Goal: Transaction & Acquisition: Obtain resource

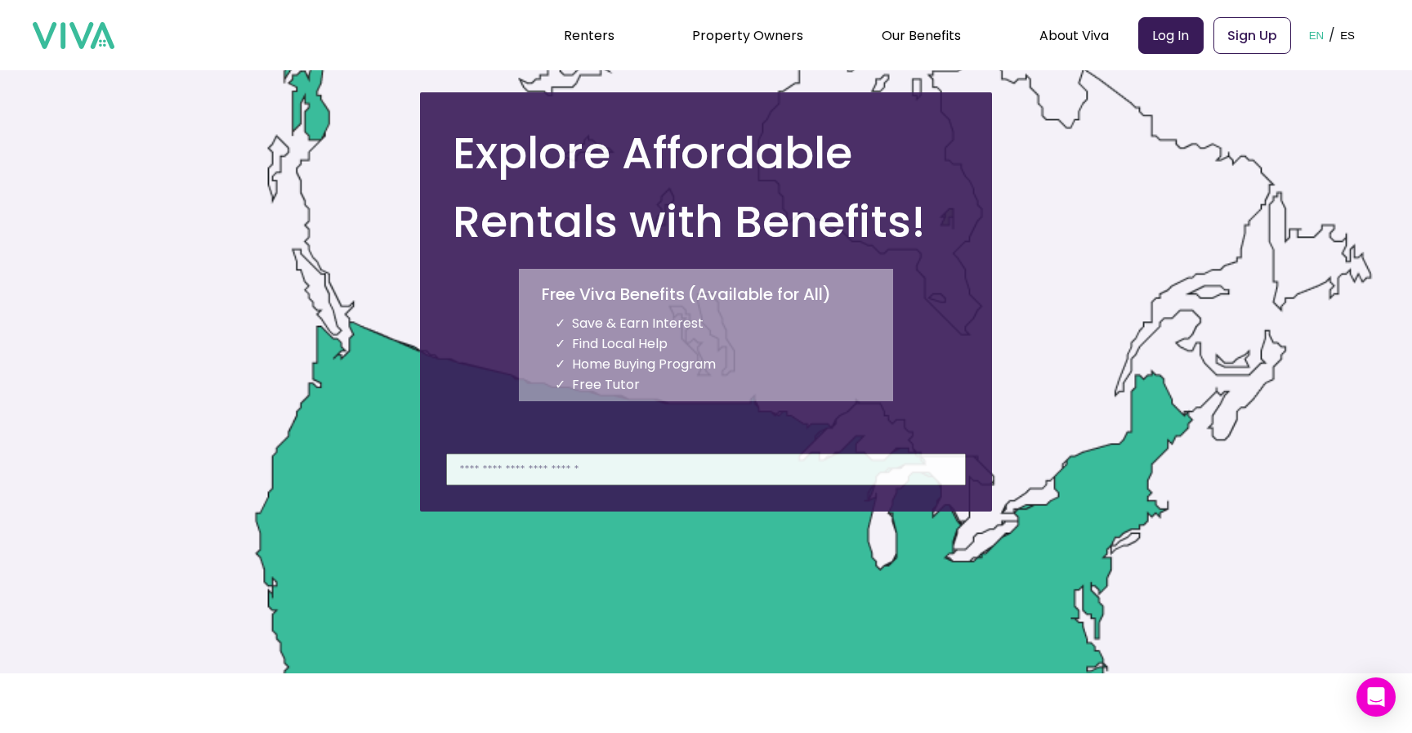
click at [731, 320] on li "Save & Earn Interest" at bounding box center [724, 323] width 338 height 20
click at [704, 388] on li "Free Tutor" at bounding box center [724, 384] width 338 height 20
click at [632, 481] on input at bounding box center [706, 469] width 520 height 32
click at [632, 480] on input at bounding box center [706, 469] width 520 height 32
click at [521, 458] on input at bounding box center [706, 469] width 520 height 32
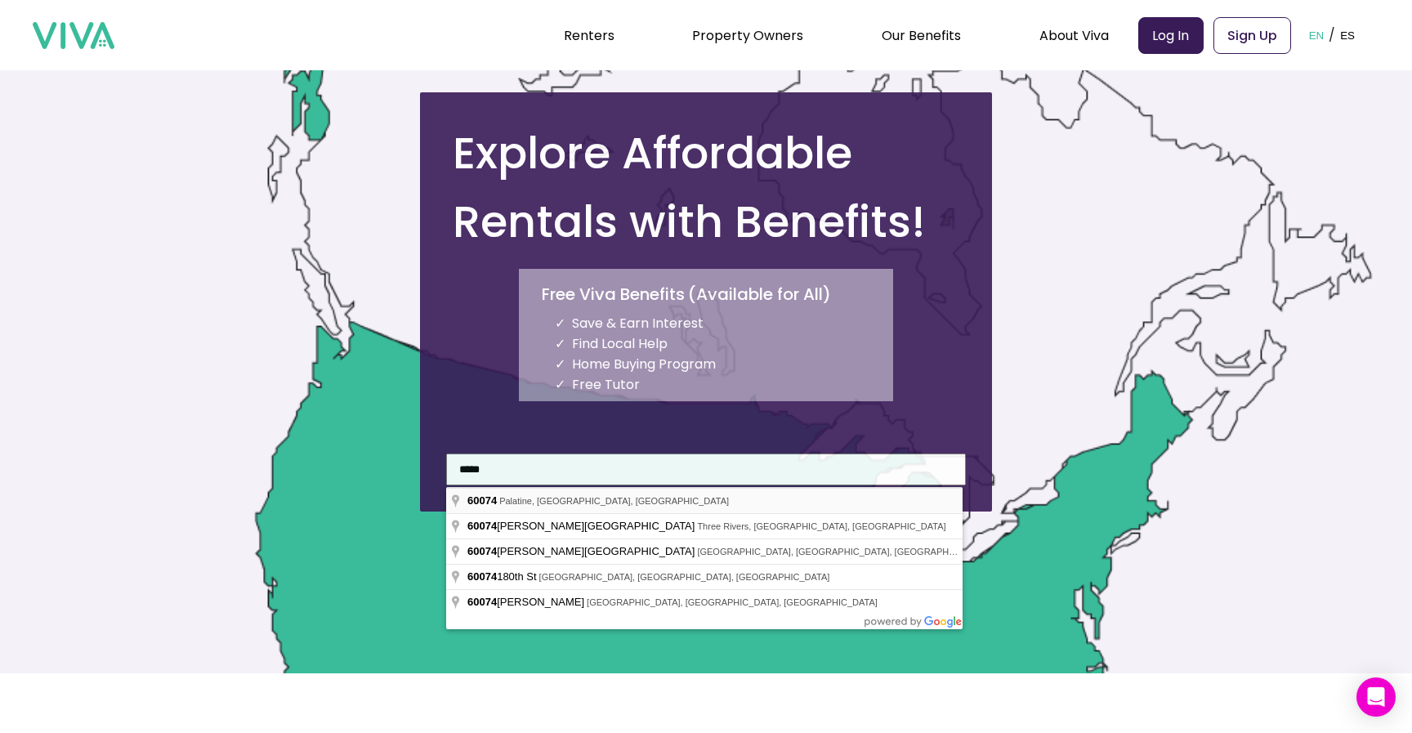
type input "**********"
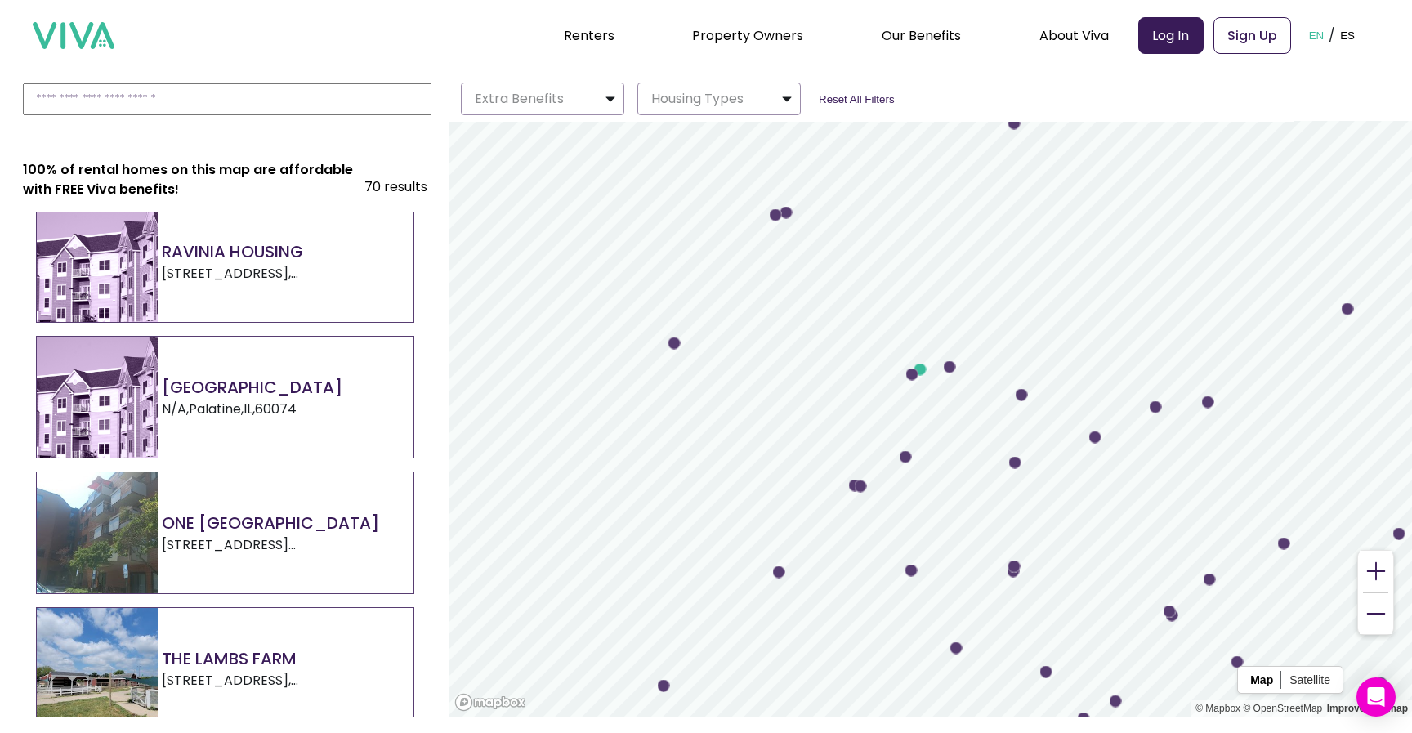
scroll to position [2365, 0]
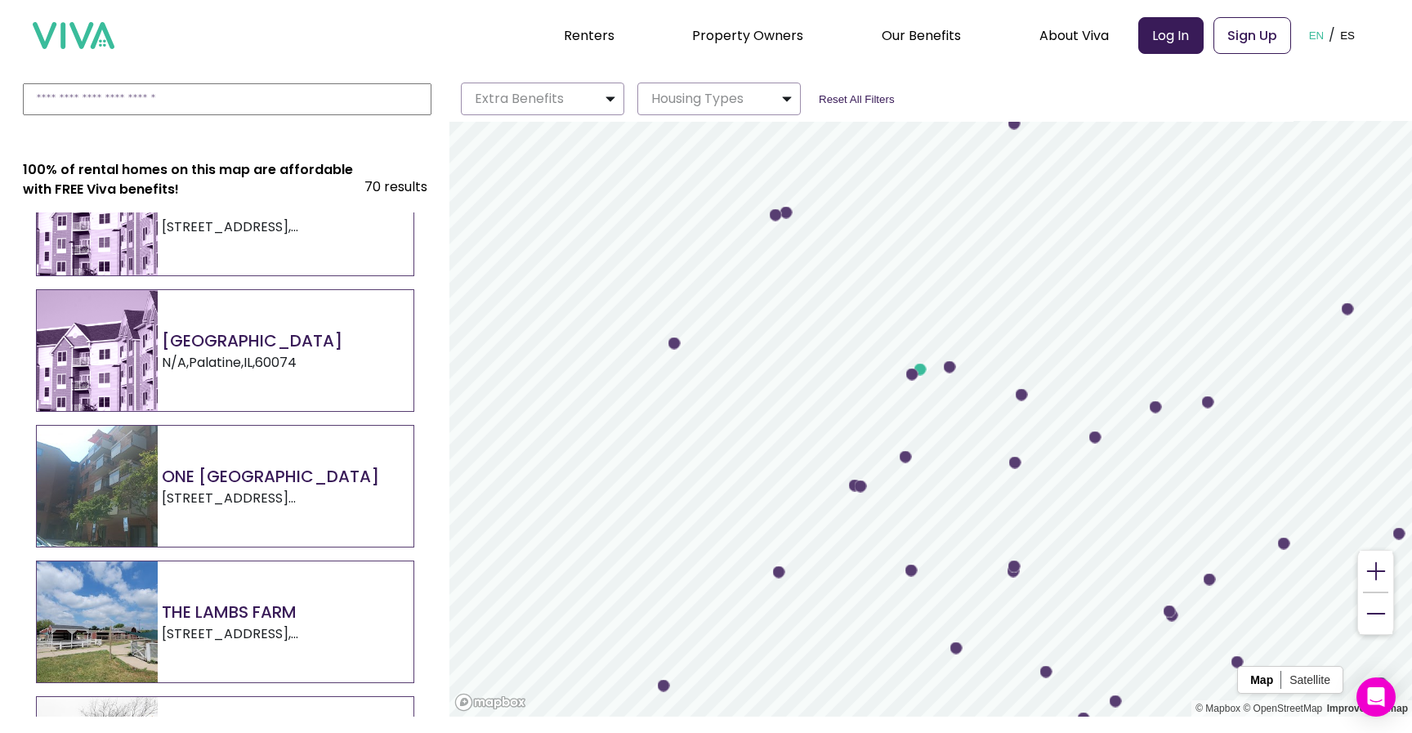
click at [300, 380] on div "[GEOGRAPHIC_DATA] N/A , [GEOGRAPHIC_DATA] , [GEOGRAPHIC_DATA] , 60074" at bounding box center [190, 350] width 306 height 121
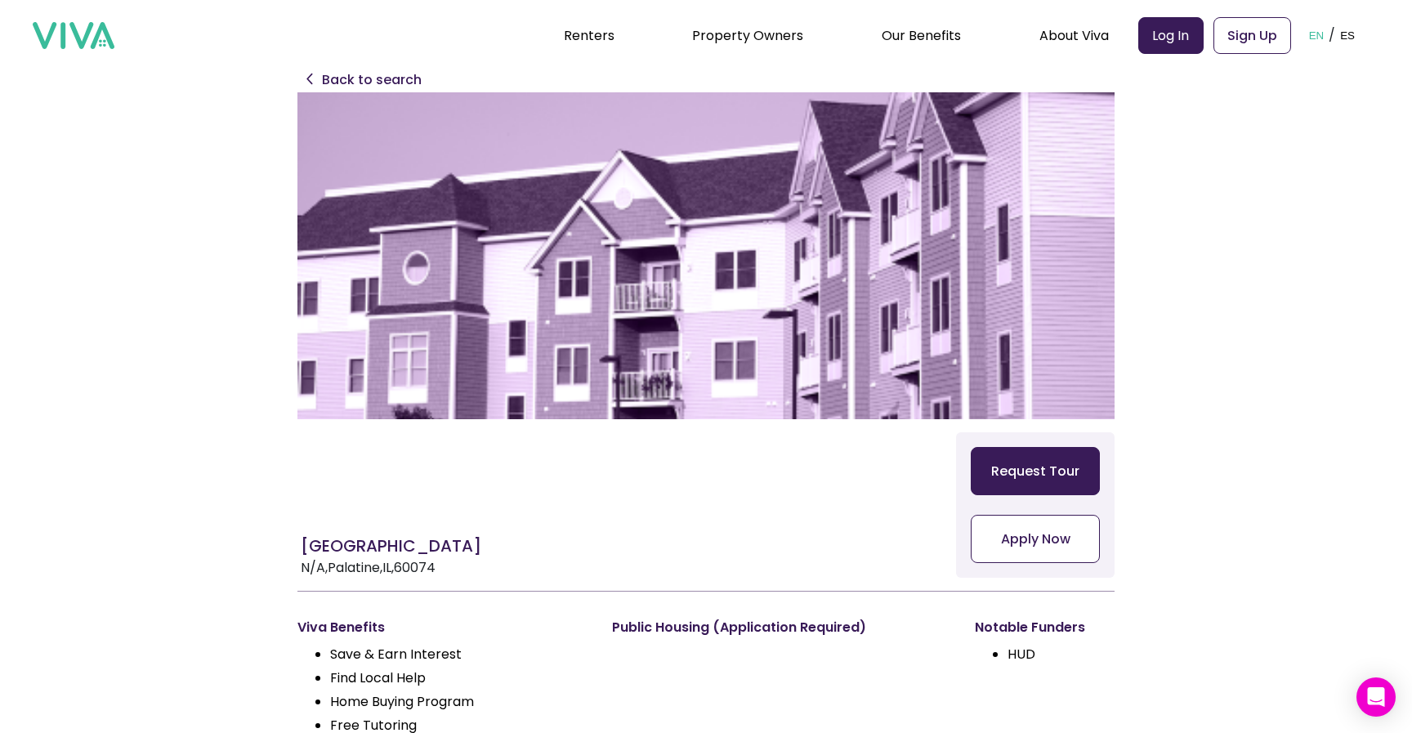
click at [1039, 524] on button "Apply Now" at bounding box center [1035, 539] width 129 height 48
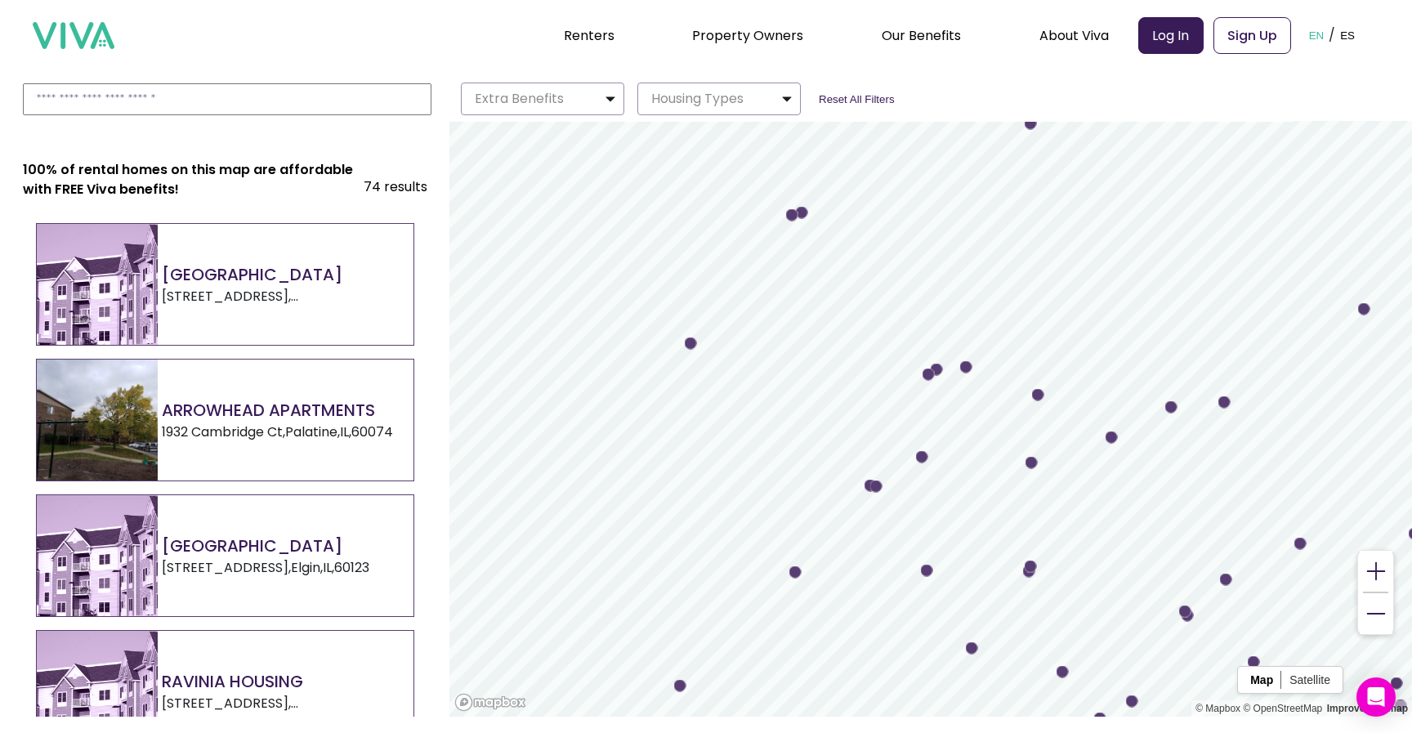
scroll to position [1891, 0]
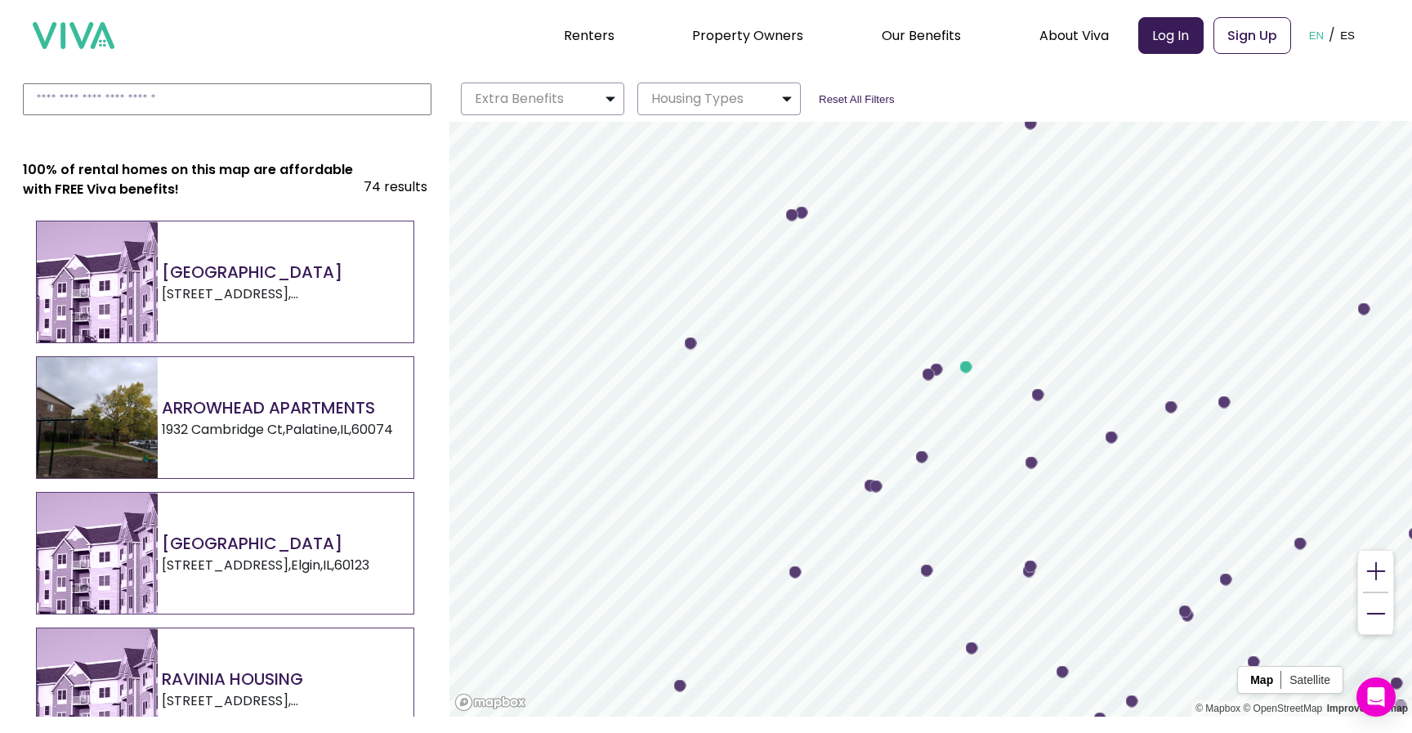
click at [246, 453] on div "ARROWHEAD APARTMENTS [STREET_ADDRESS]" at bounding box center [215, 417] width 356 height 121
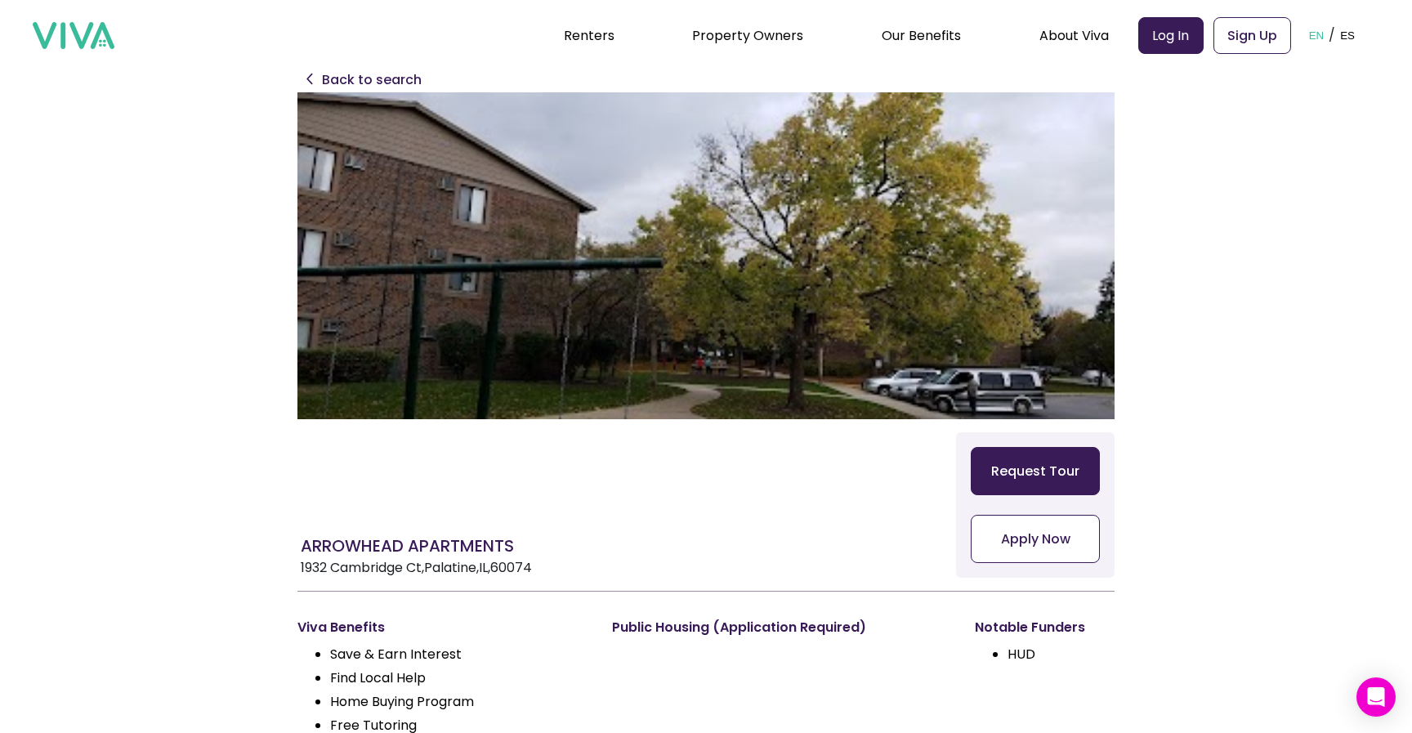
click at [1016, 533] on button "Apply Now" at bounding box center [1035, 539] width 129 height 48
click at [368, 74] on p "Back to search" at bounding box center [372, 80] width 100 height 20
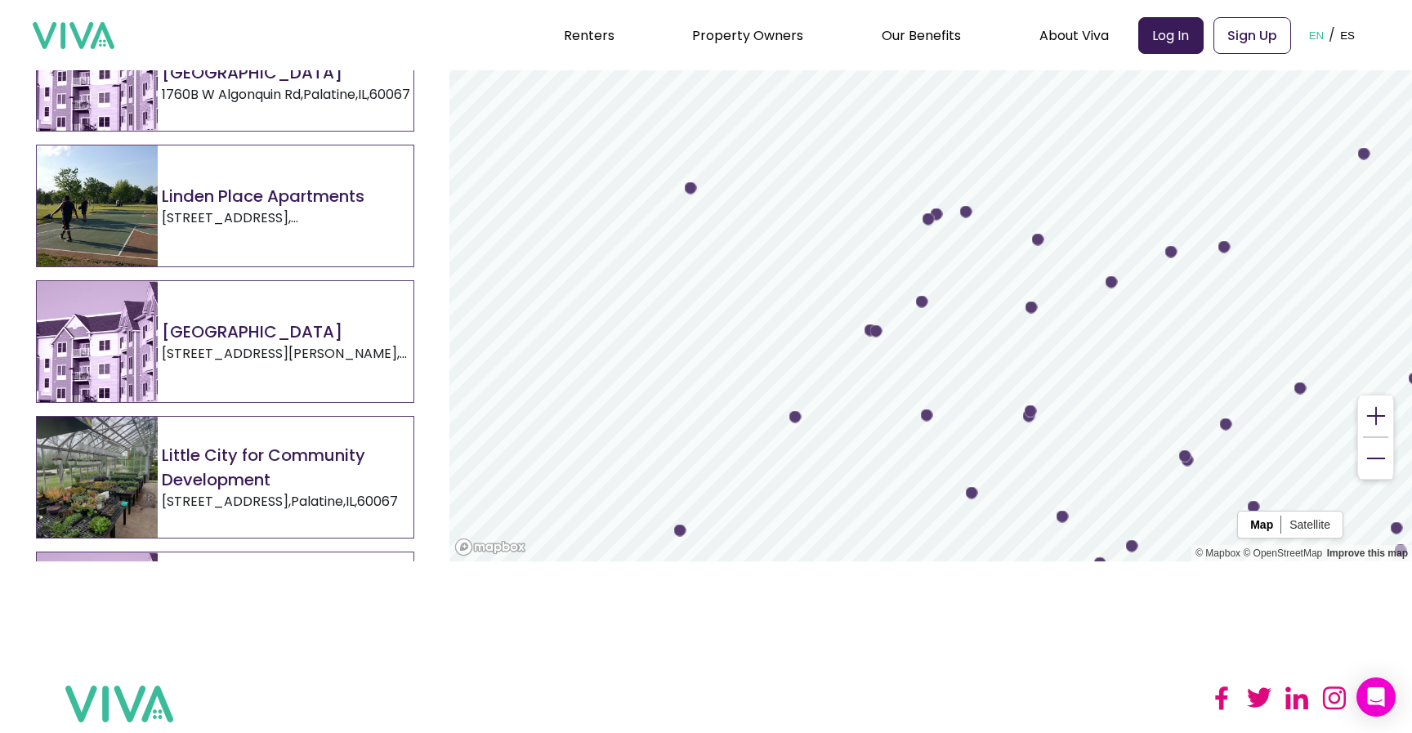
scroll to position [460, 0]
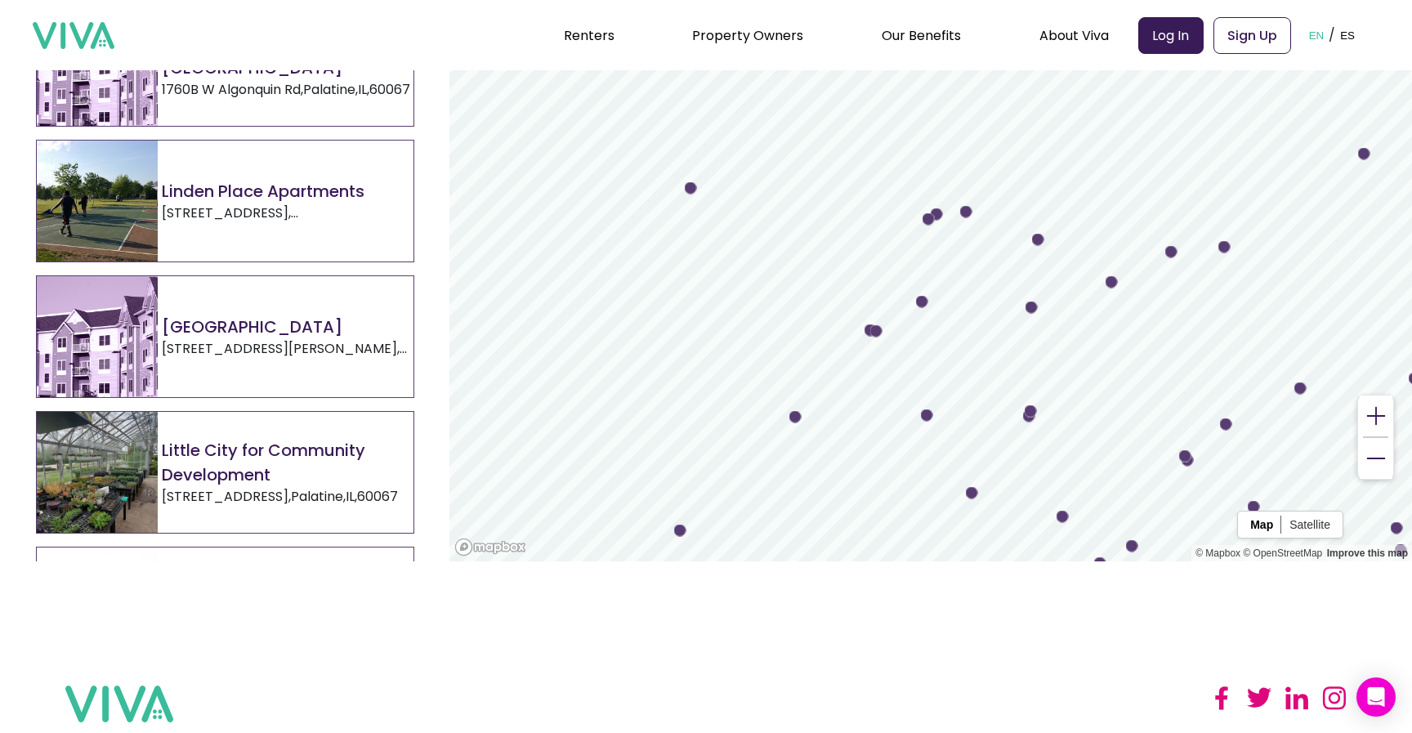
click at [286, 356] on p "[STREET_ADDRESS][PERSON_NAME]" at bounding box center [288, 349] width 252 height 20
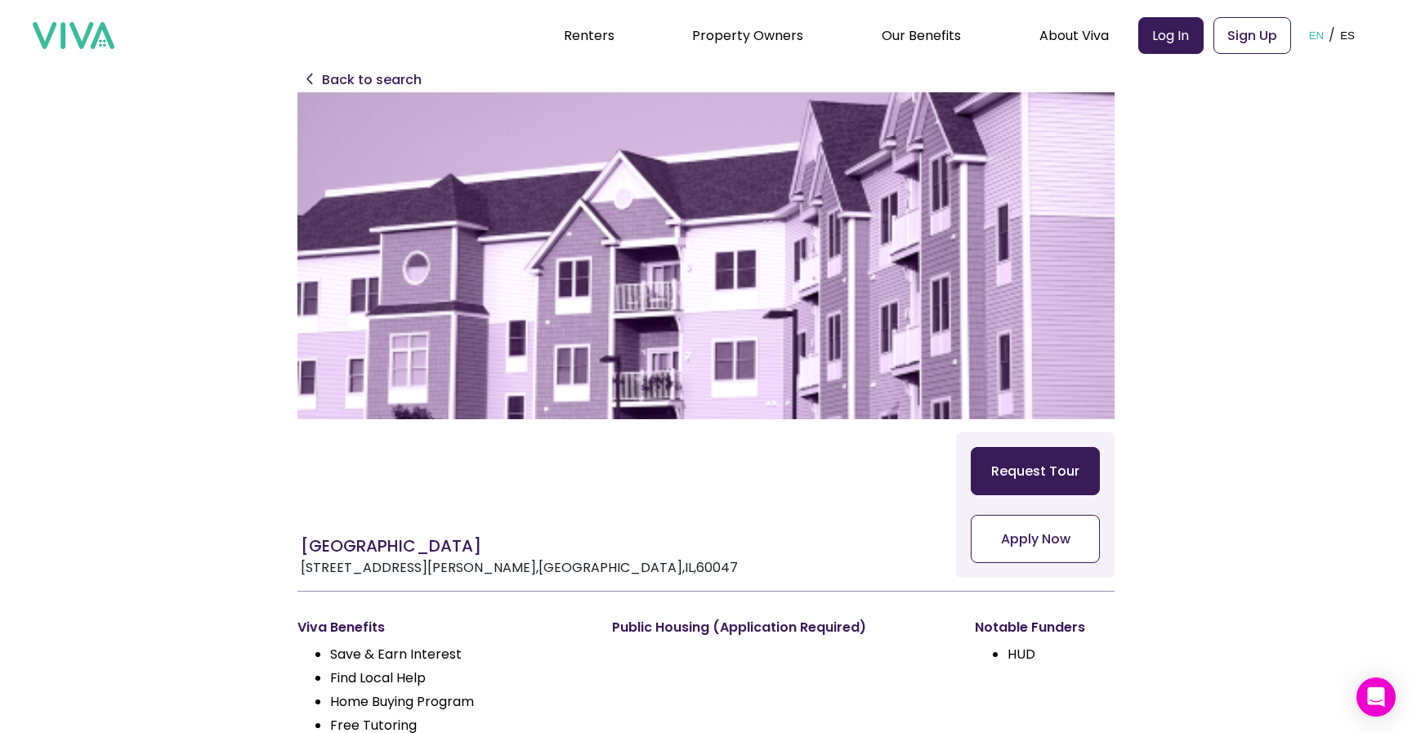
click at [1068, 525] on button "Apply Now" at bounding box center [1035, 539] width 129 height 48
